Goal: Check status: Check status

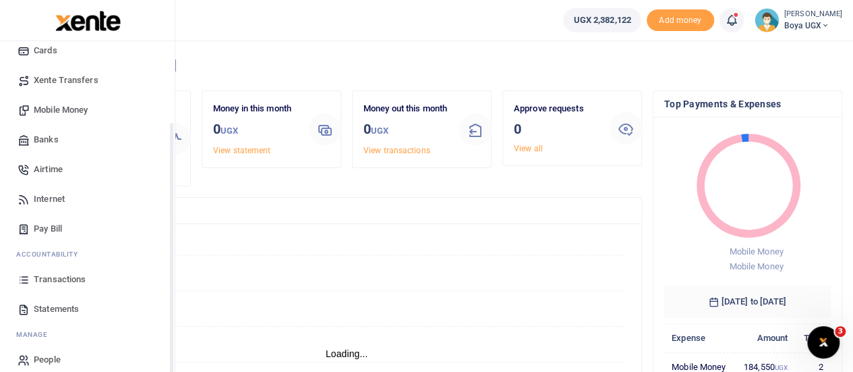
scroll to position [109, 0]
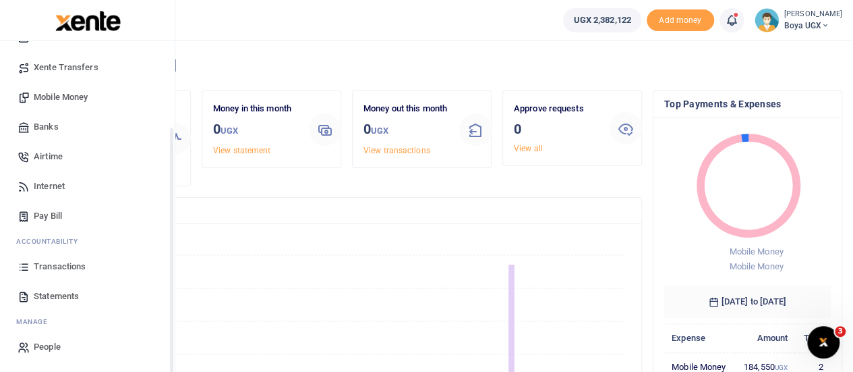
click at [61, 268] on span "Transactions" at bounding box center [60, 266] width 52 height 13
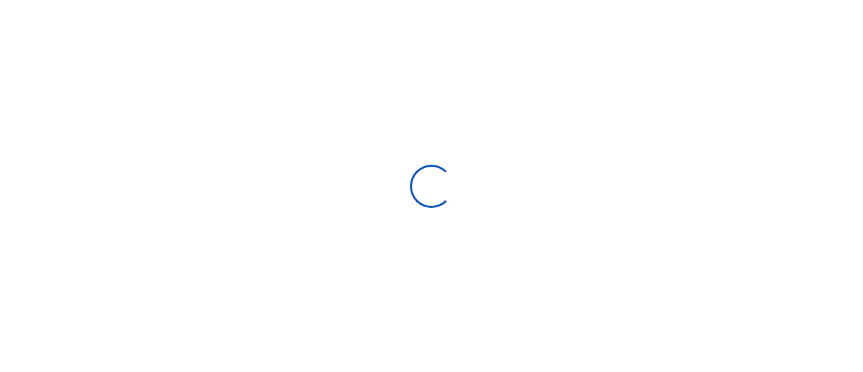
select select
type input "[DATE] - [DATE]"
